Goal: Information Seeking & Learning: Find specific fact

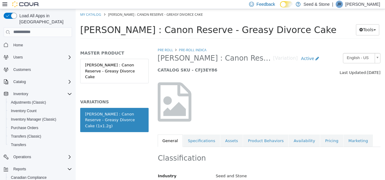
click at [158, 33] on span "[PERSON_NAME] : Canon Reserve - Greasy Divorce Cake" at bounding box center [208, 29] width 256 height 11
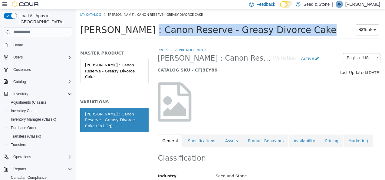
click at [158, 33] on span "[PERSON_NAME] : Canon Reserve - Greasy Divorce Cake" at bounding box center [208, 29] width 256 height 11
copy div "[PERSON_NAME] : Canon Reserve - Greasy Divorce Cake Tools Move Variations Print…"
